Goal: Task Accomplishment & Management: Complete application form

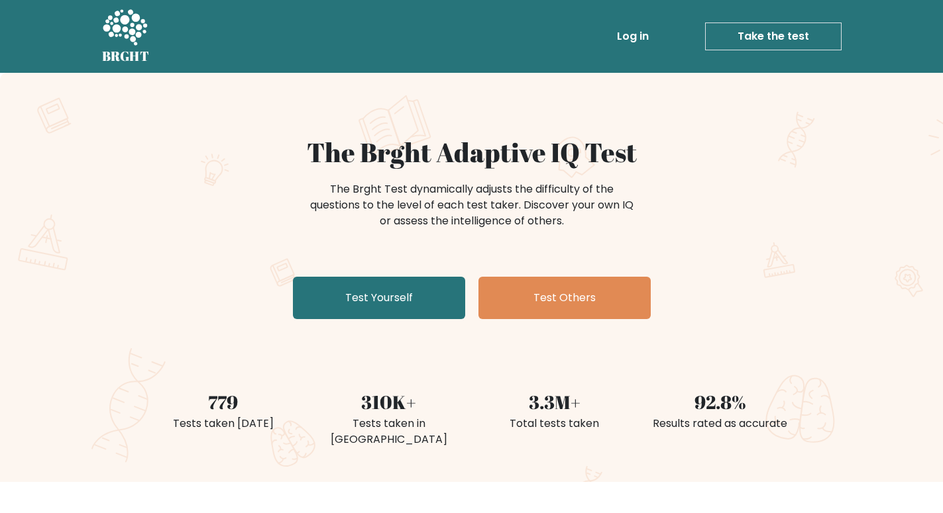
click at [397, 301] on link "Test Yourself" at bounding box center [379, 298] width 172 height 42
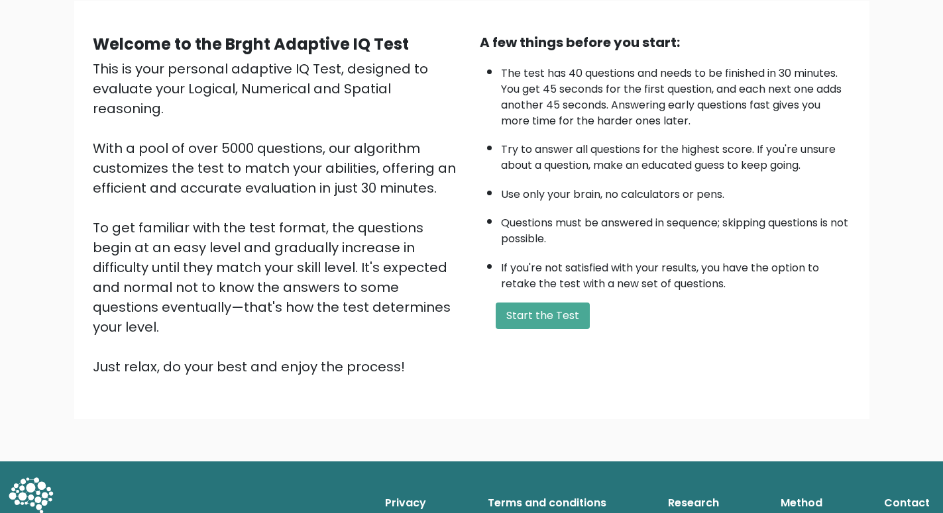
scroll to position [105, 0]
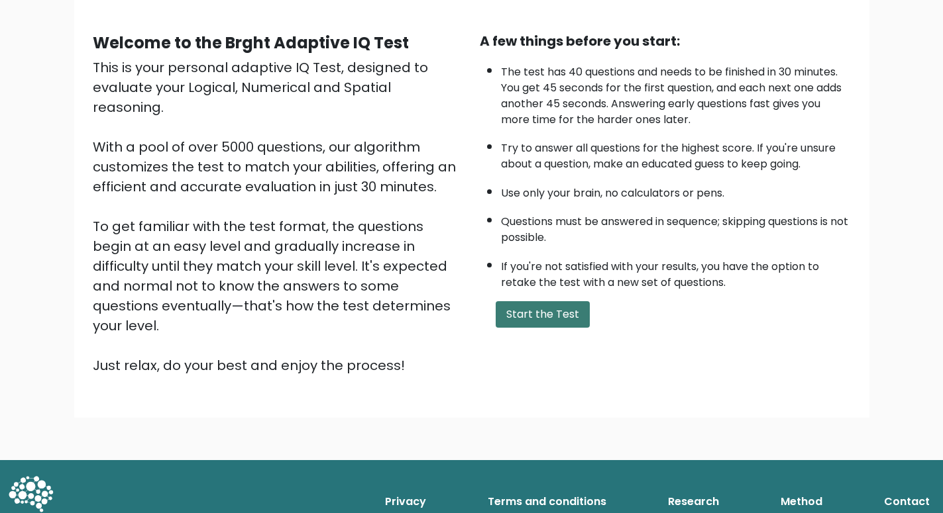
click at [538, 328] on button "Start the Test" at bounding box center [543, 314] width 94 height 26
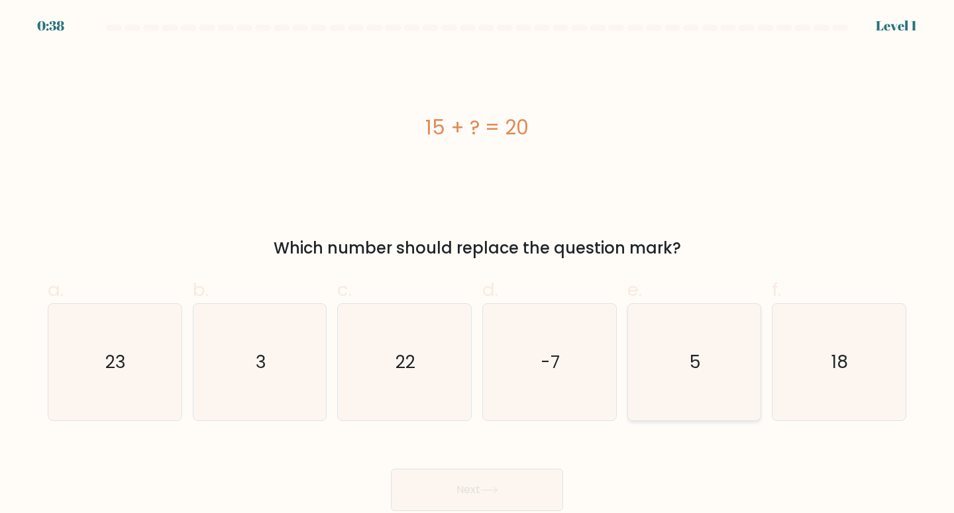
click at [696, 373] on icon "5" at bounding box center [694, 362] width 117 height 117
click at [478, 266] on input "e. 5" at bounding box center [477, 261] width 1 height 9
radio input "true"
click at [497, 482] on button "Next" at bounding box center [477, 490] width 172 height 42
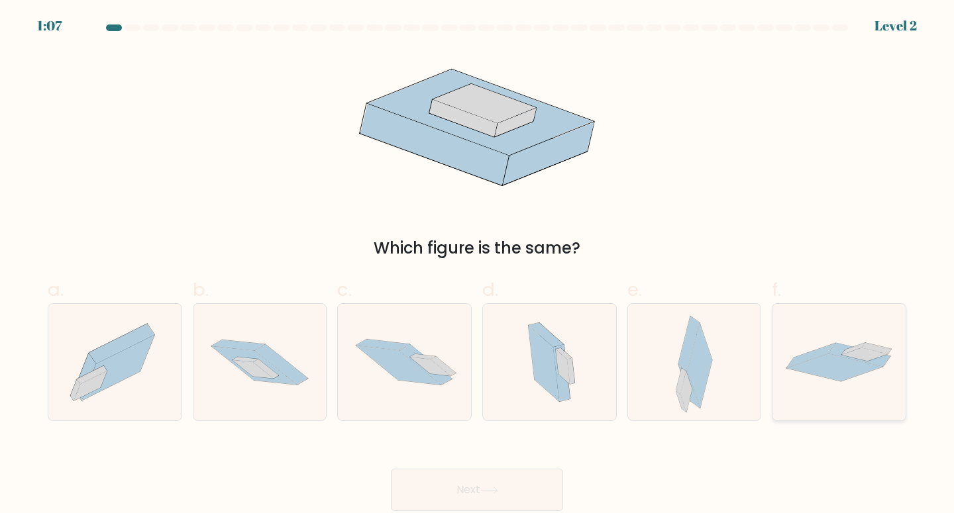
click at [855, 366] on icon at bounding box center [835, 368] width 96 height 28
click at [478, 266] on input "f." at bounding box center [477, 261] width 1 height 9
radio input "true"
click at [297, 387] on icon at bounding box center [259, 363] width 133 height 88
click at [477, 266] on input "b." at bounding box center [477, 261] width 1 height 9
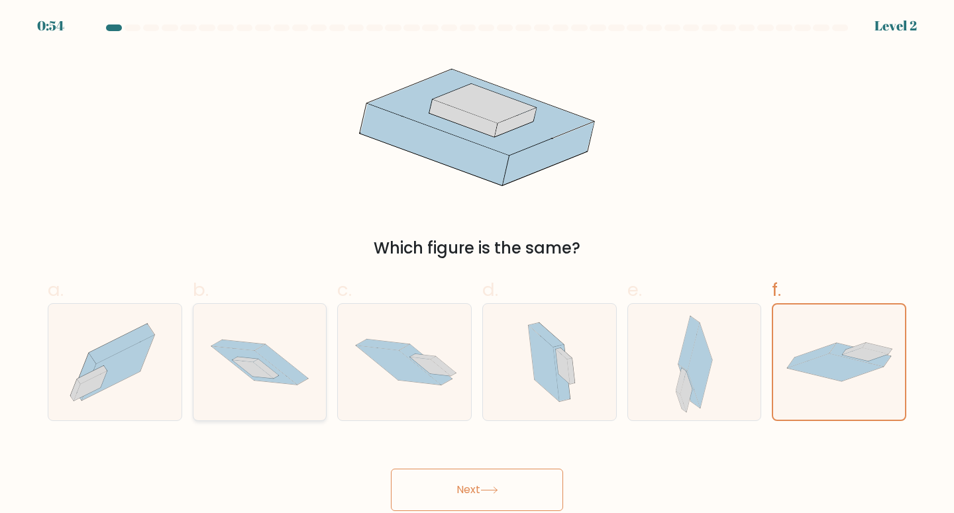
radio input "true"
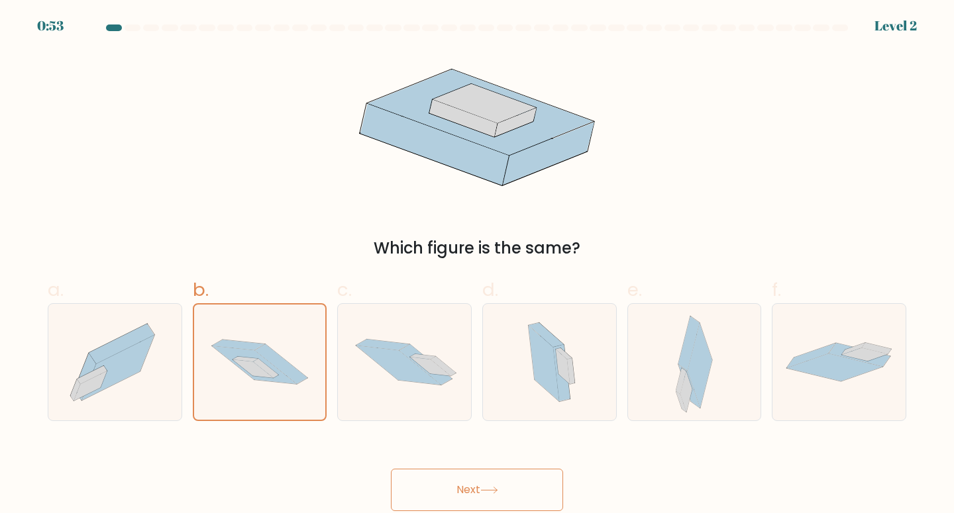
click at [501, 483] on button "Next" at bounding box center [477, 490] width 172 height 42
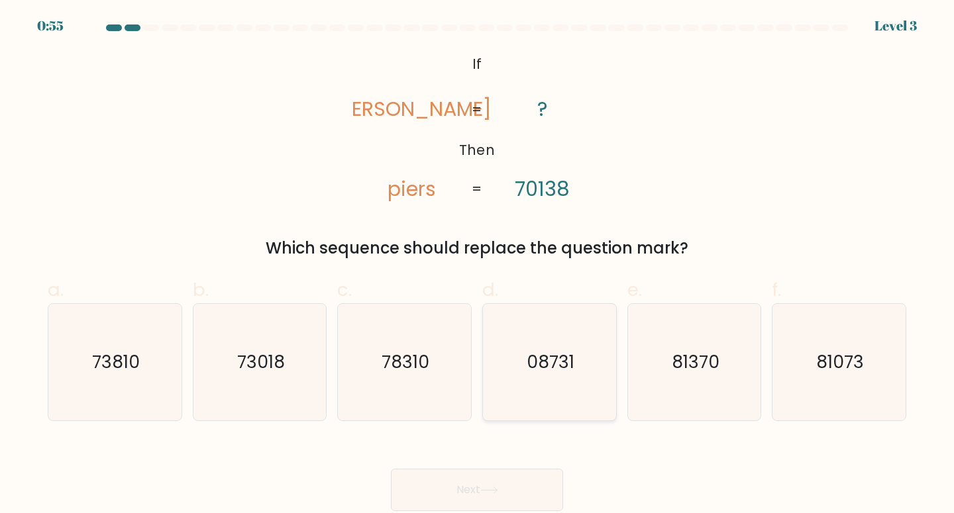
click at [556, 367] on text "08731" at bounding box center [551, 362] width 48 height 25
click at [478, 266] on input "d. 08731" at bounding box center [477, 261] width 1 height 9
radio input "true"
click at [685, 360] on text "81370" at bounding box center [696, 362] width 48 height 25
click at [478, 266] on input "e. 81370" at bounding box center [477, 261] width 1 height 9
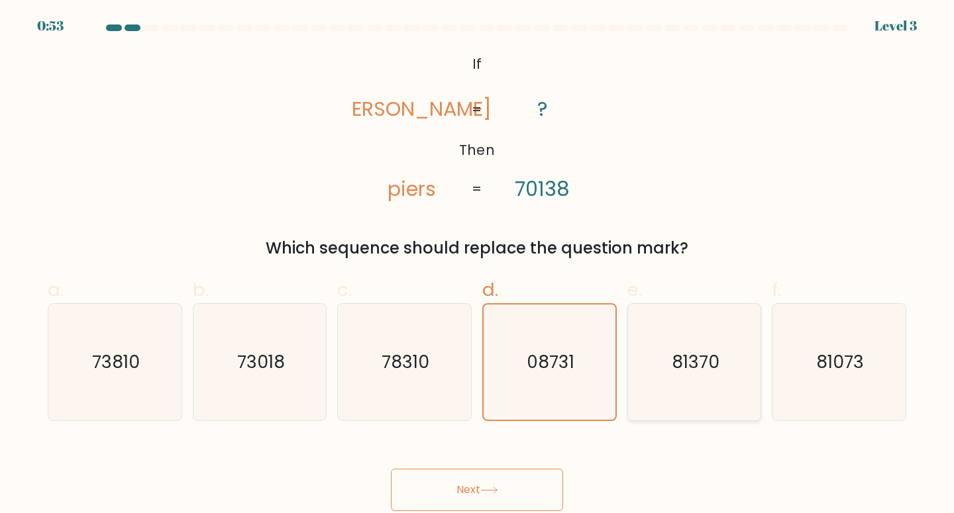
radio input "true"
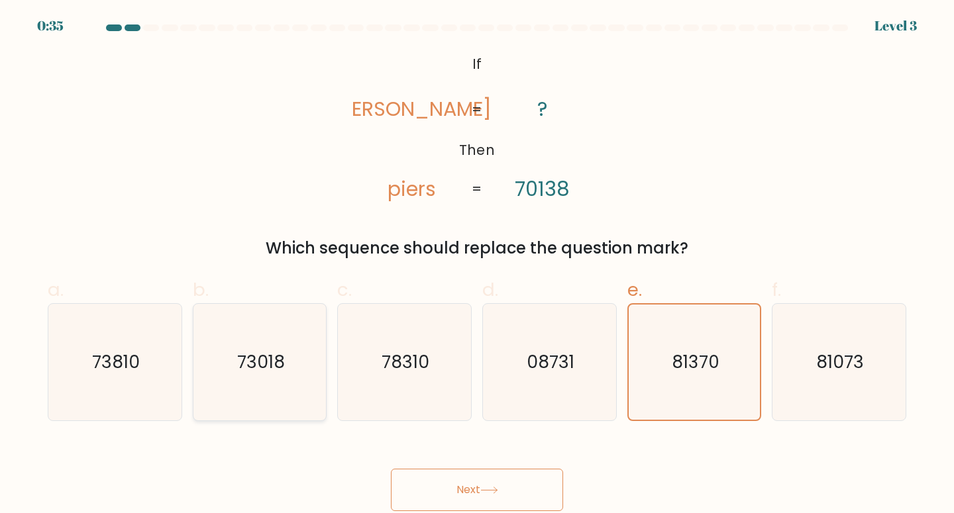
click at [264, 374] on icon "73018" at bounding box center [259, 362] width 117 height 117
click at [477, 266] on input "b. 73018" at bounding box center [477, 261] width 1 height 9
radio input "true"
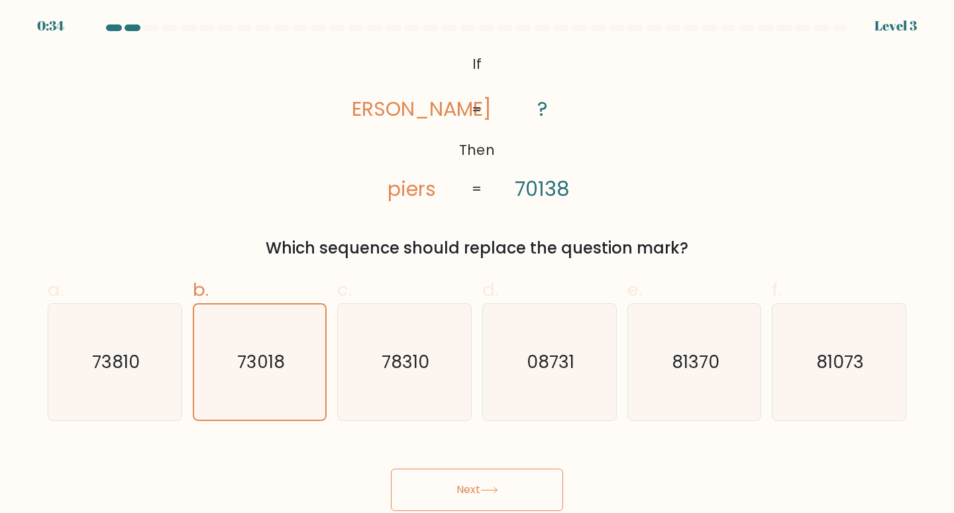
click at [486, 489] on icon at bounding box center [489, 490] width 18 height 7
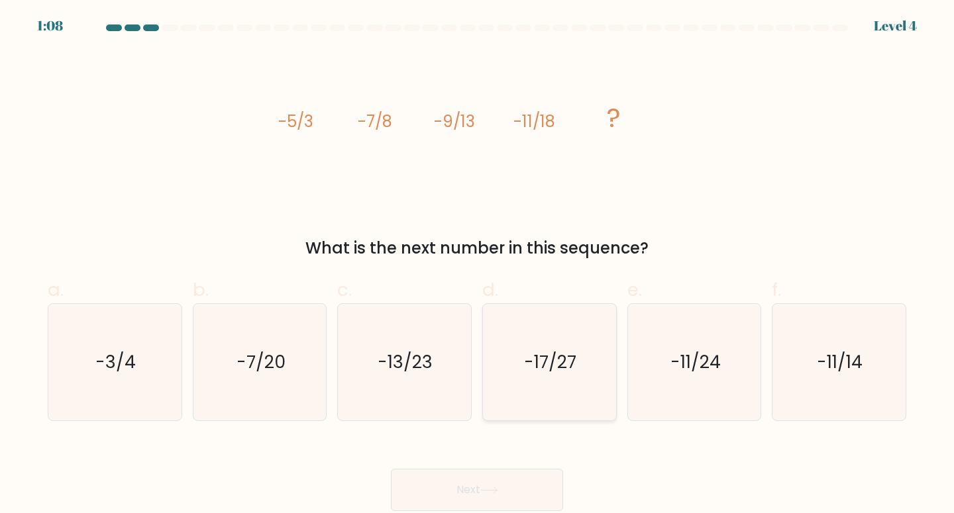
drag, startPoint x: 541, startPoint y: 376, endPoint x: 538, endPoint y: 386, distance: 10.5
click at [542, 378] on icon "-17/27" at bounding box center [549, 362] width 117 height 117
click at [478, 266] on input "d. -17/27" at bounding box center [477, 261] width 1 height 9
radio input "true"
click at [477, 494] on button "Next" at bounding box center [477, 490] width 172 height 42
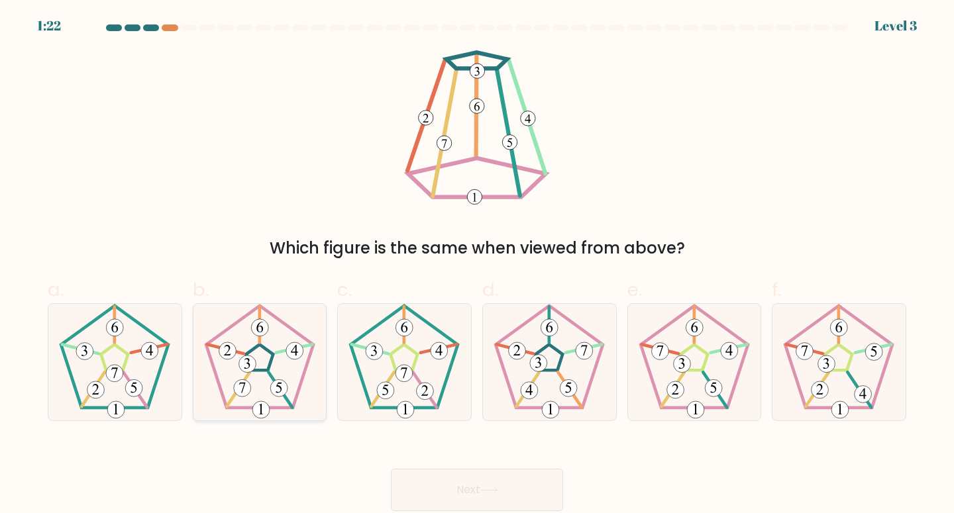
click at [261, 360] on icon at bounding box center [259, 362] width 117 height 117
click at [477, 266] on input "b." at bounding box center [477, 261] width 1 height 9
radio input "true"
click at [473, 488] on button "Next" at bounding box center [477, 490] width 172 height 42
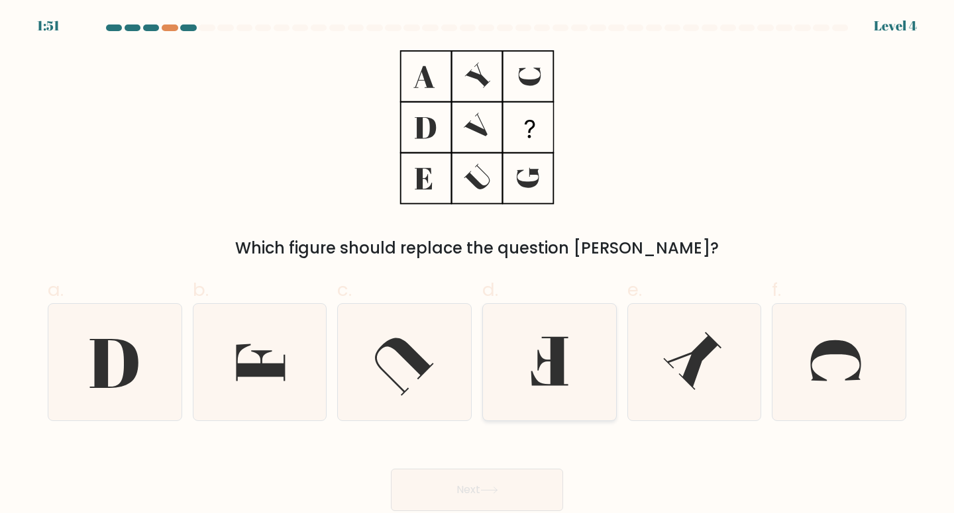
click at [543, 367] on icon at bounding box center [549, 362] width 117 height 117
click at [478, 266] on input "d." at bounding box center [477, 261] width 1 height 9
radio input "true"
click at [485, 484] on button "Next" at bounding box center [477, 490] width 172 height 42
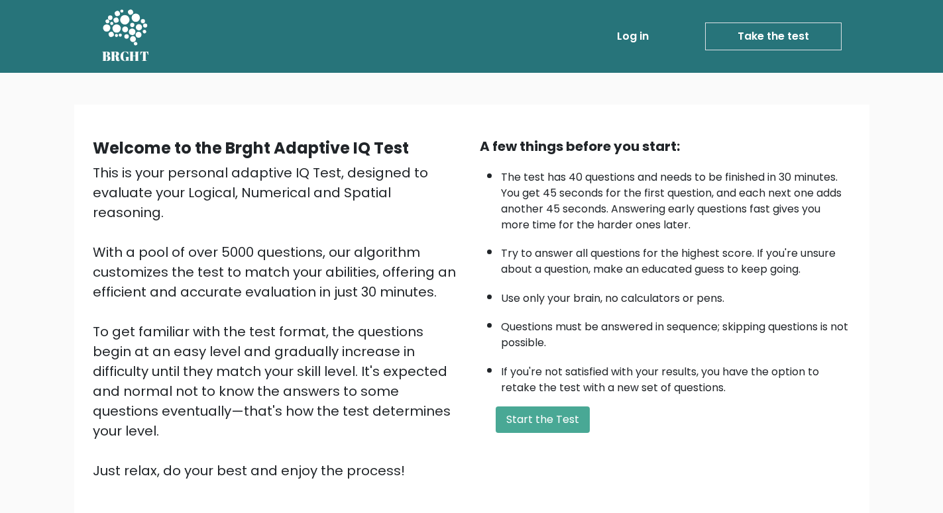
scroll to position [105, 0]
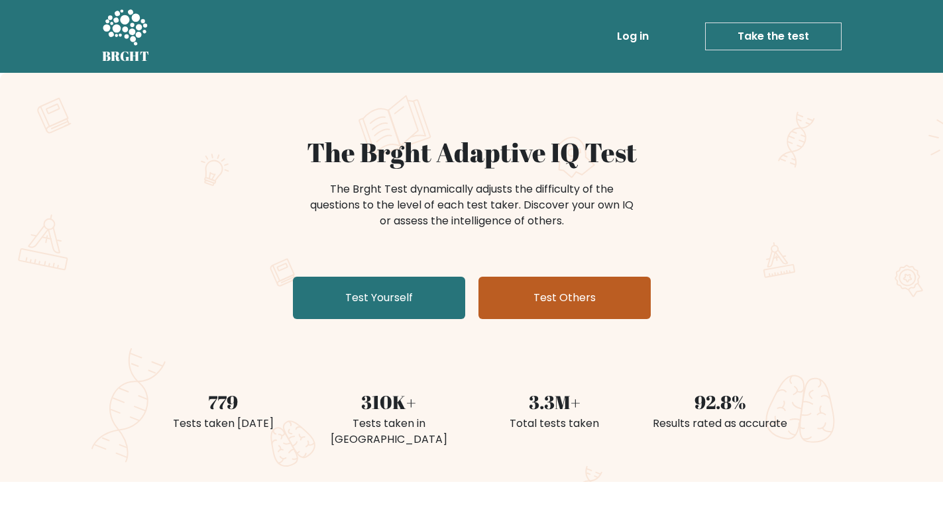
click at [562, 301] on link "Test Others" at bounding box center [564, 298] width 172 height 42
